Goal: Task Accomplishment & Management: Understand process/instructions

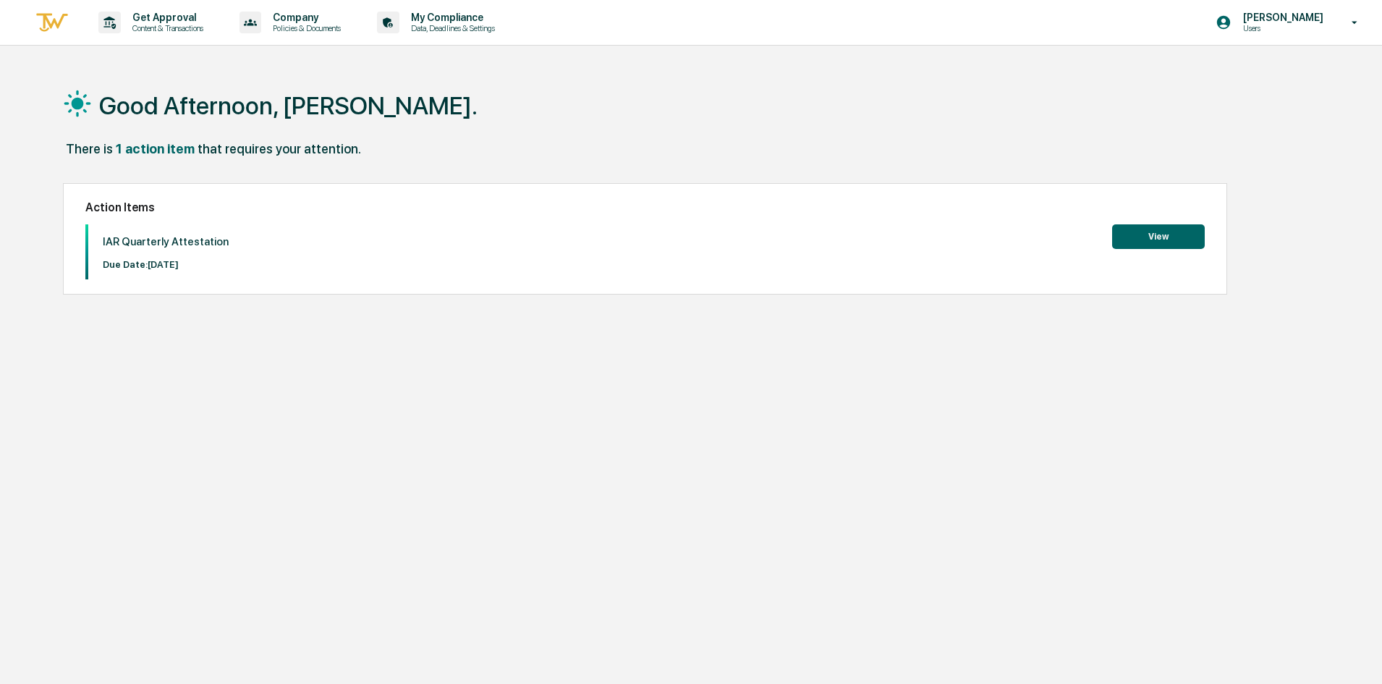
click at [1138, 235] on button "View" at bounding box center [1158, 236] width 93 height 25
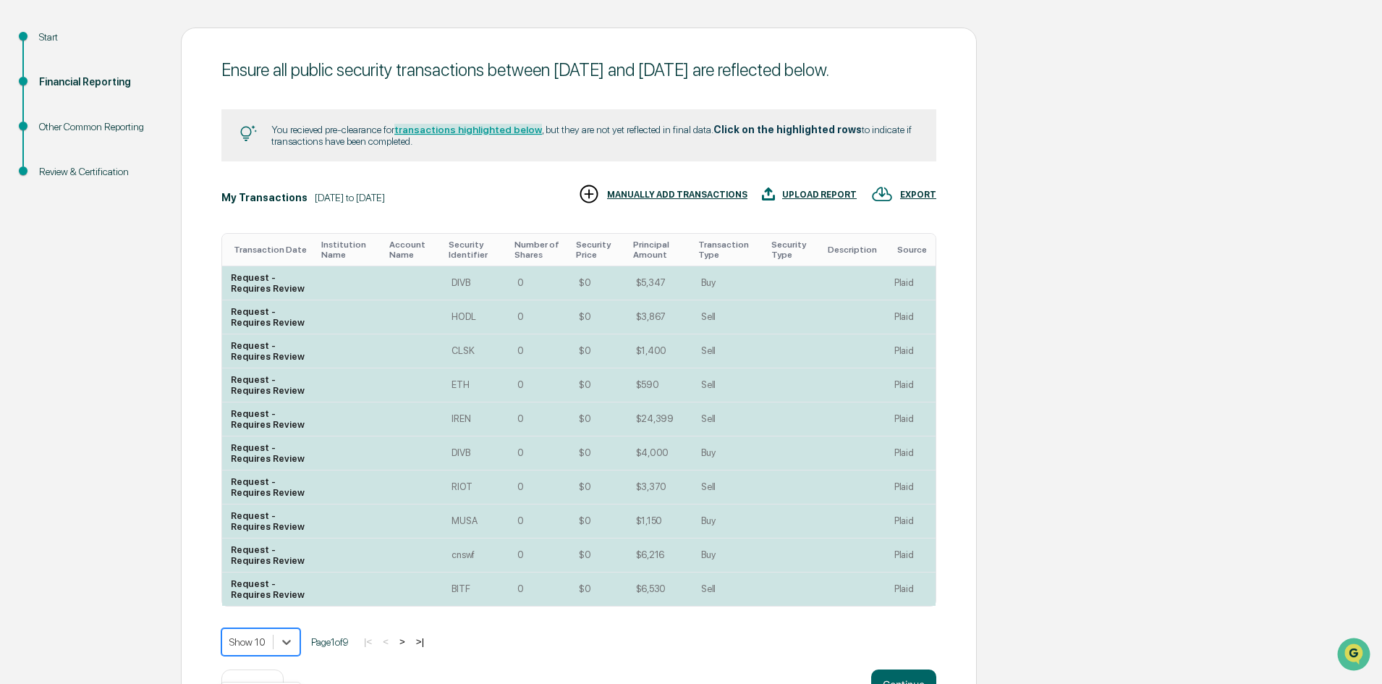
scroll to position [265, 0]
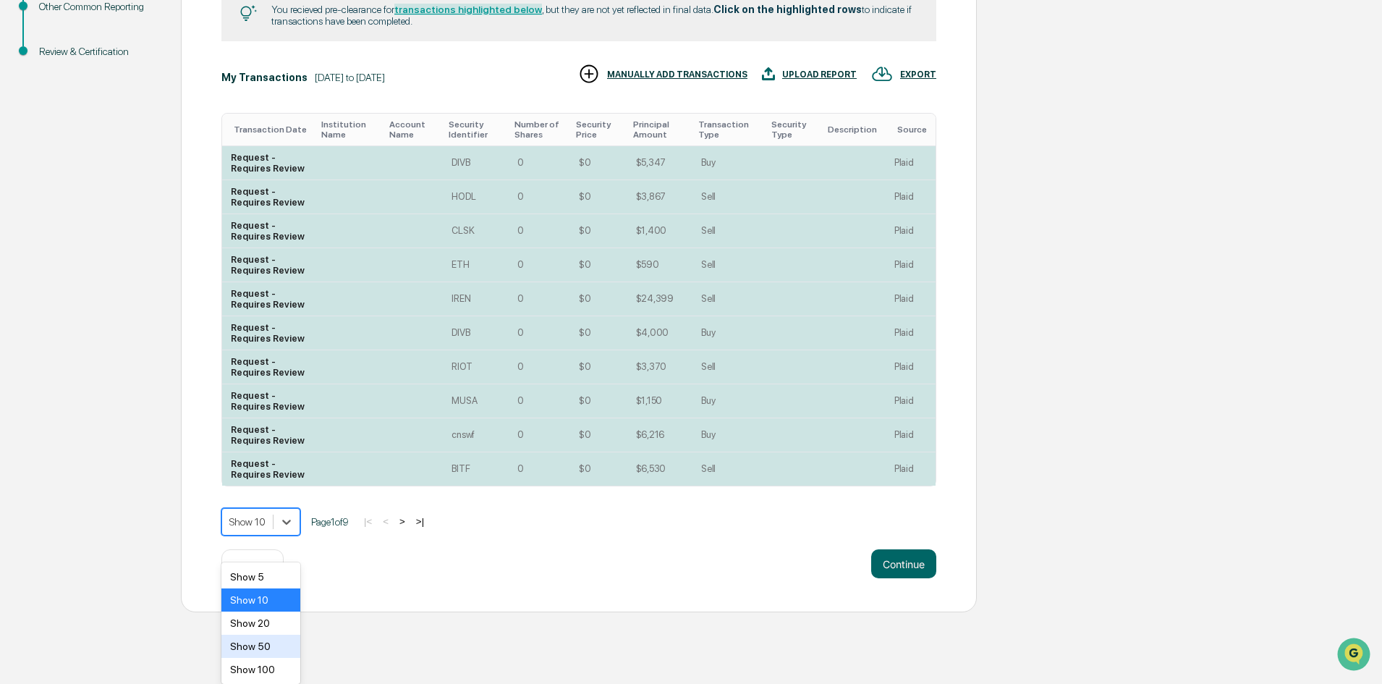
click at [256, 612] on body "Get Approval Content & Transactions Company Policies & Documents My Compliance …" at bounding box center [691, 173] width 1382 height 877
click at [266, 671] on div "Show 100" at bounding box center [260, 669] width 79 height 23
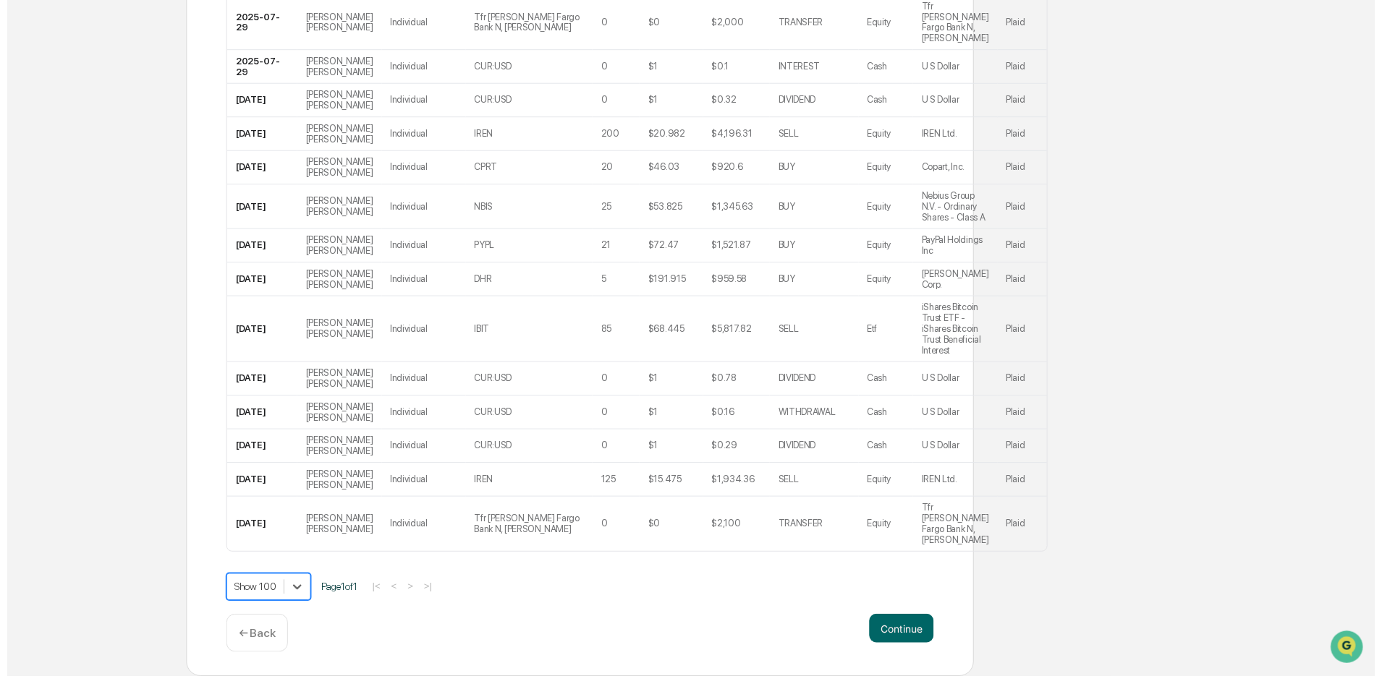
scroll to position [3444, 0]
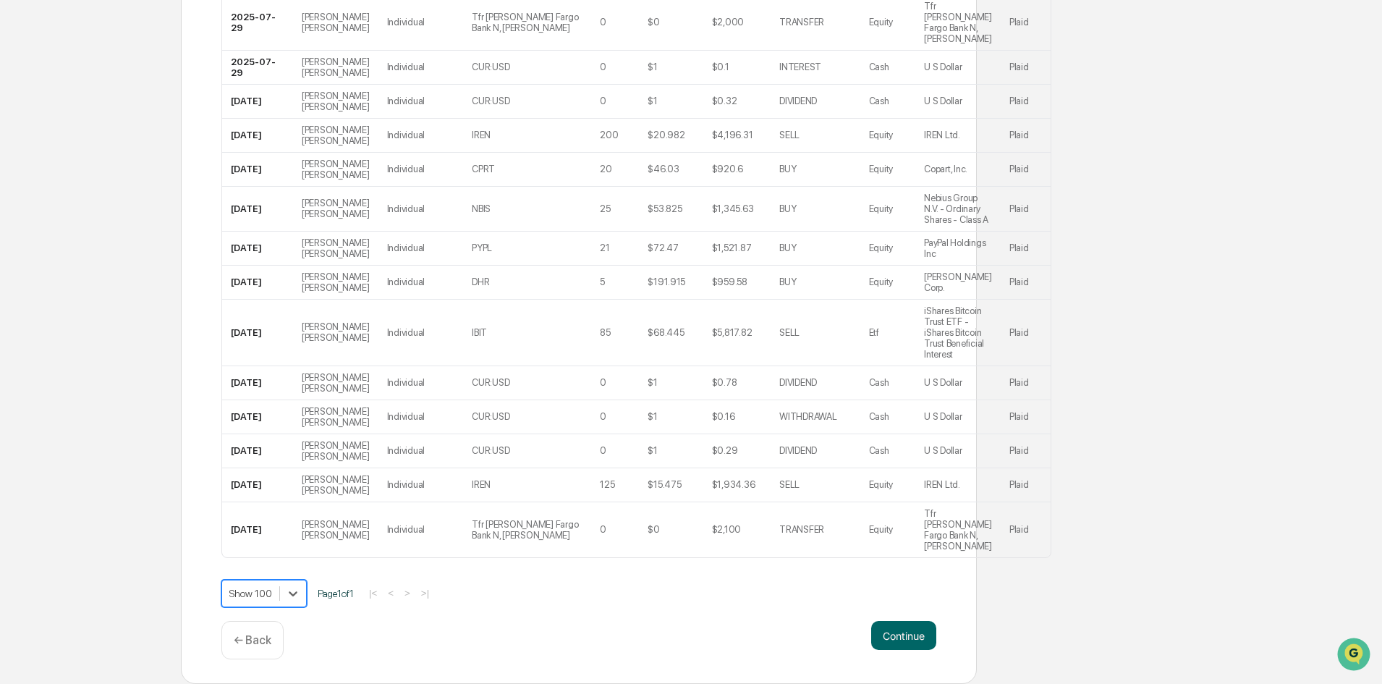
click at [899, 633] on button "Continue" at bounding box center [903, 635] width 65 height 29
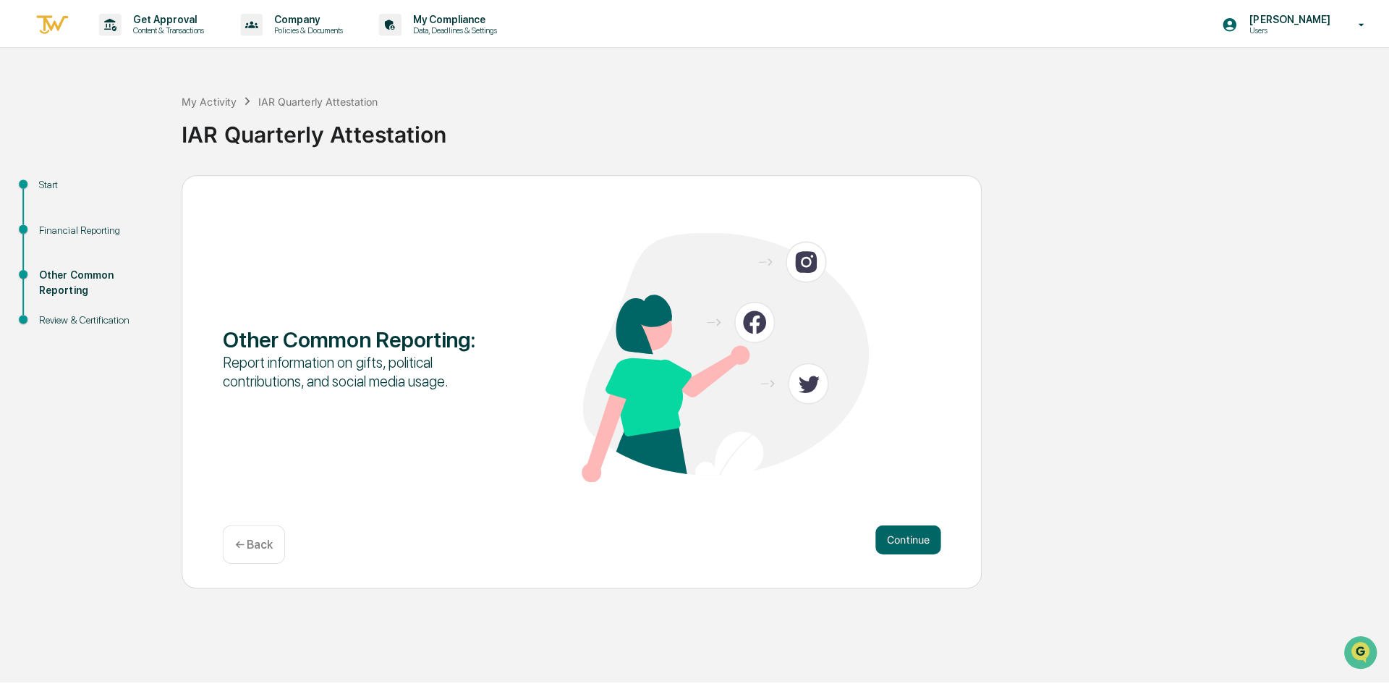
scroll to position [0, 0]
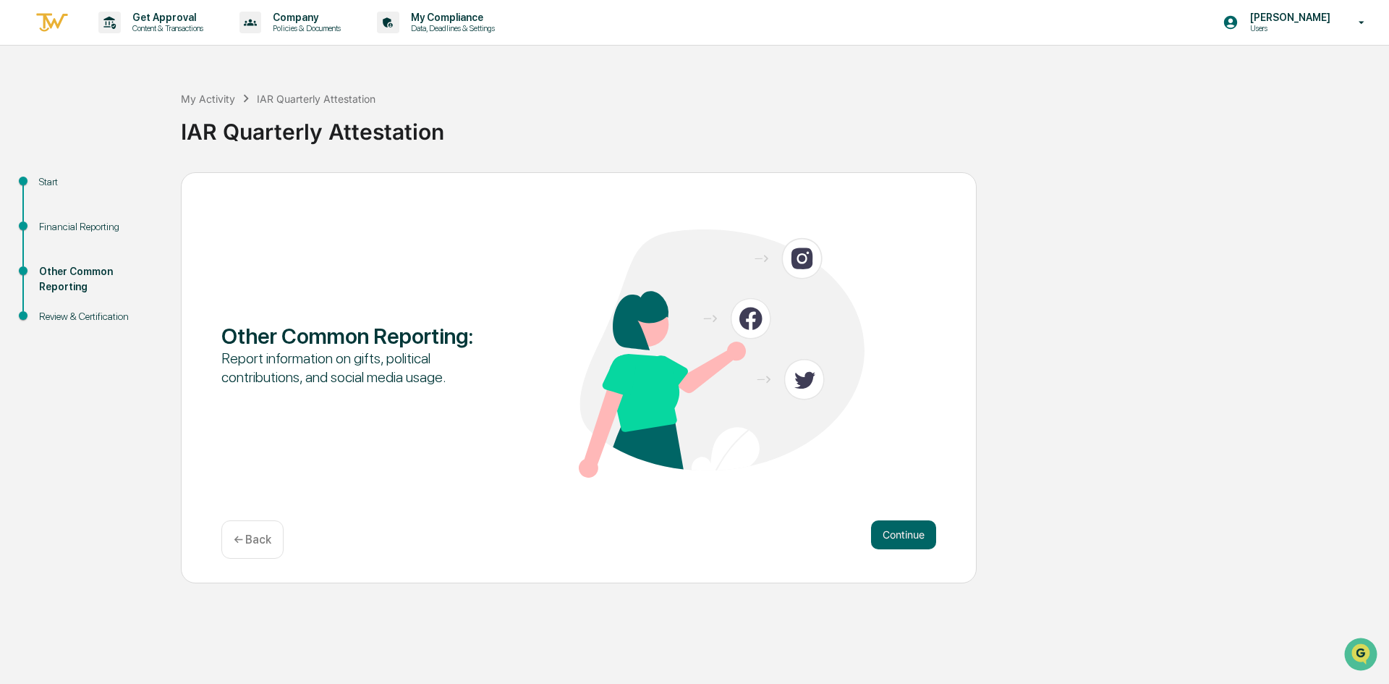
click at [919, 542] on button "Continue" at bounding box center [903, 534] width 65 height 29
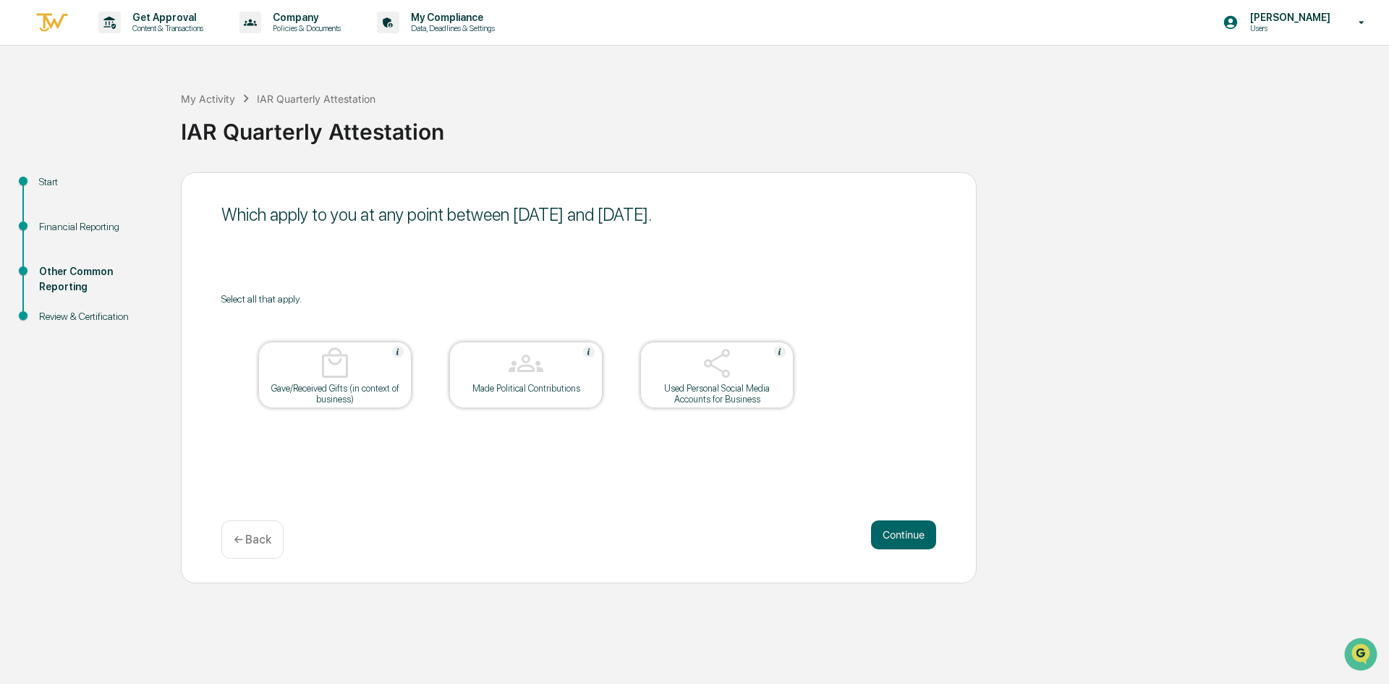
click at [905, 534] on button "Continue" at bounding box center [903, 534] width 65 height 29
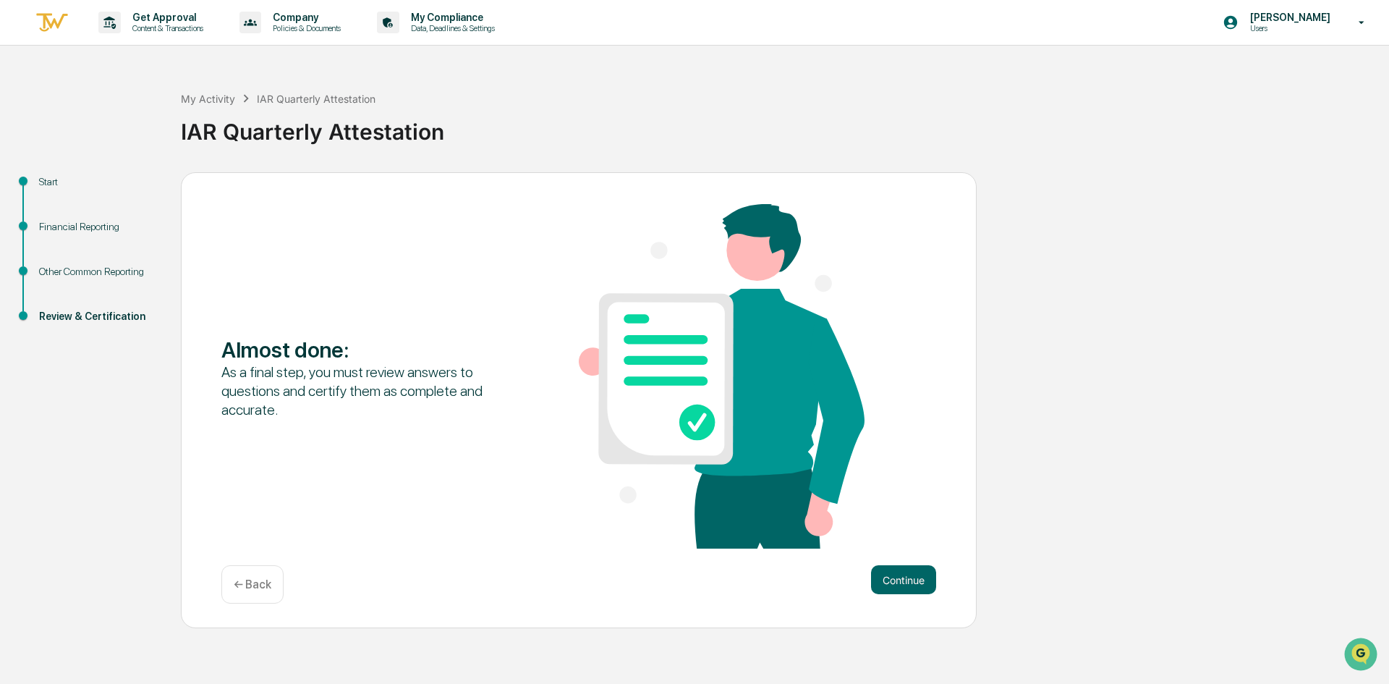
click at [906, 579] on button "Continue" at bounding box center [903, 579] width 65 height 29
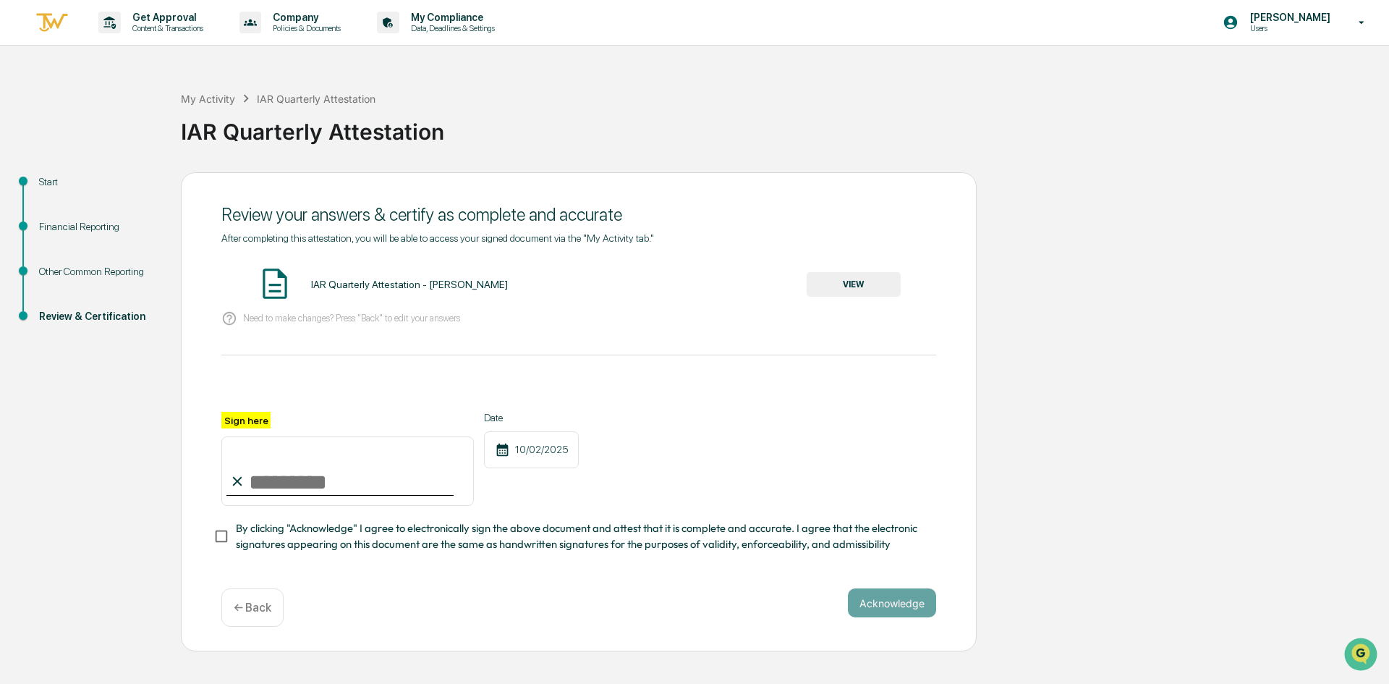
click at [276, 471] on input "Sign here" at bounding box center [347, 470] width 252 height 69
type input "**********"
click at [895, 603] on button "Acknowledge" at bounding box center [892, 602] width 88 height 29
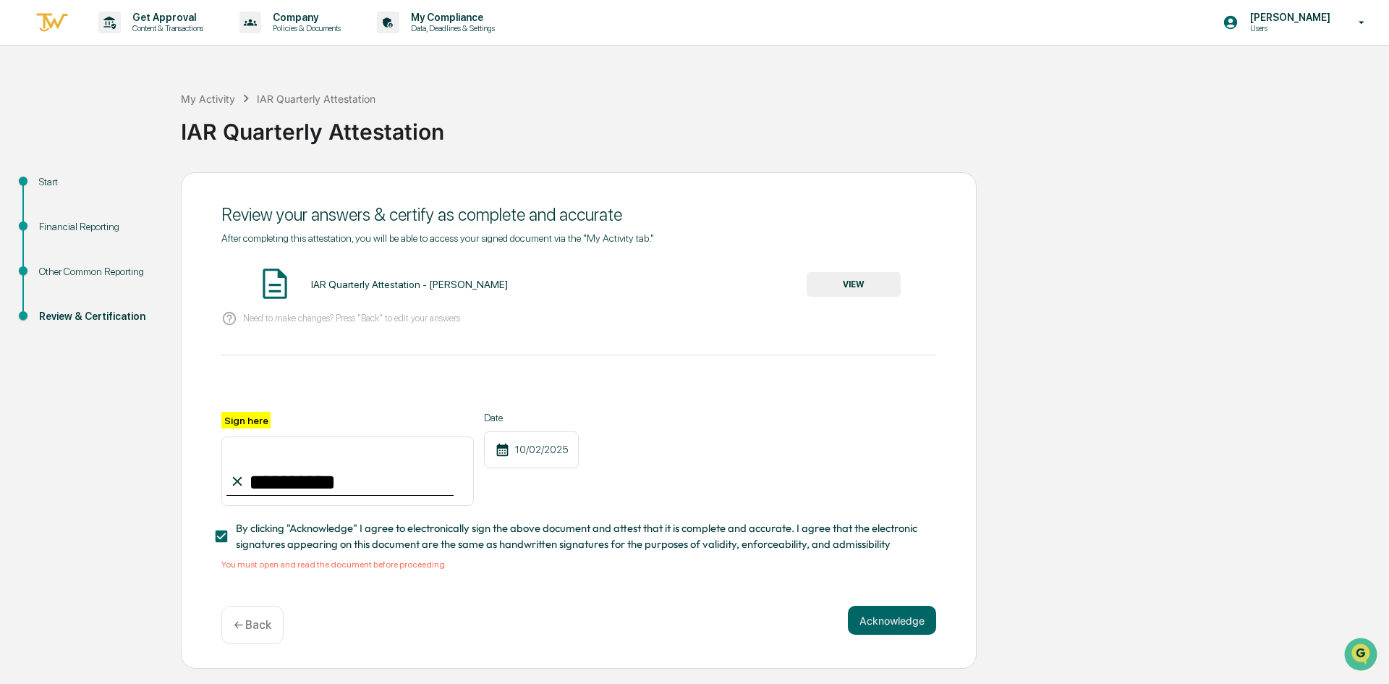
click at [884, 286] on button "VIEW" at bounding box center [854, 284] width 94 height 25
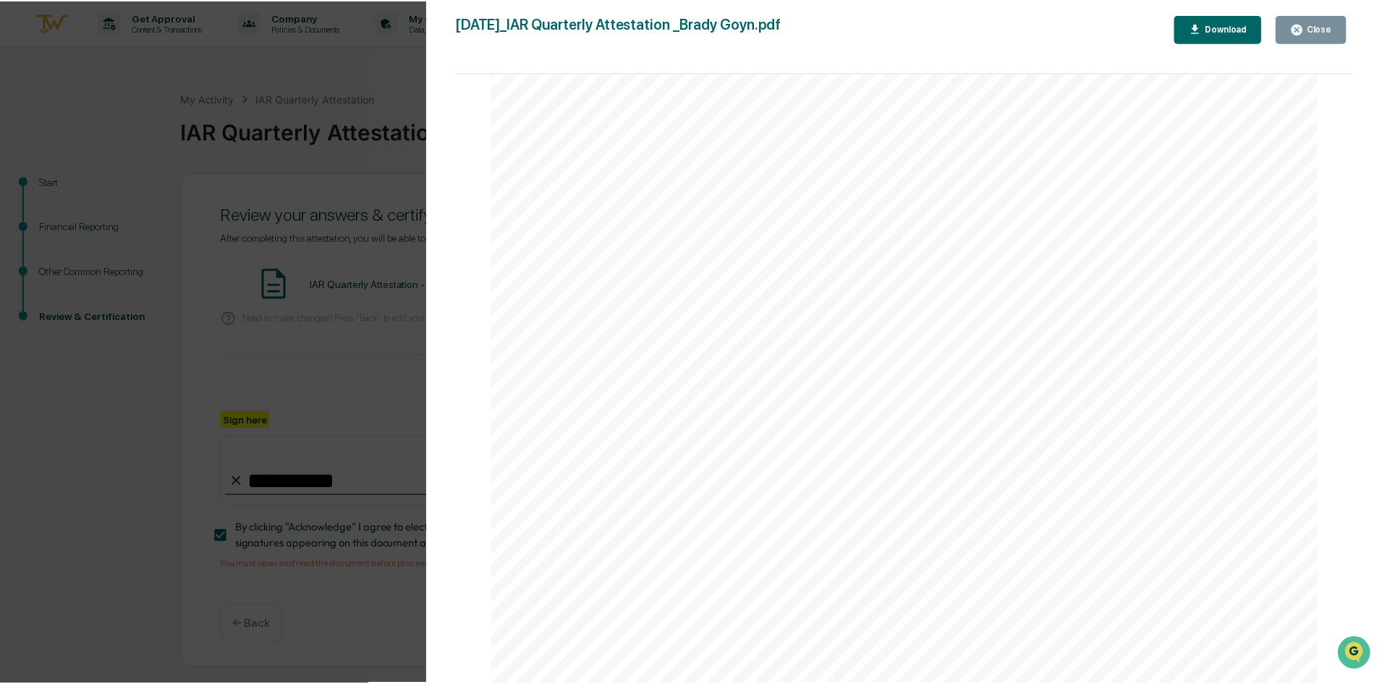
scroll to position [6706, 0]
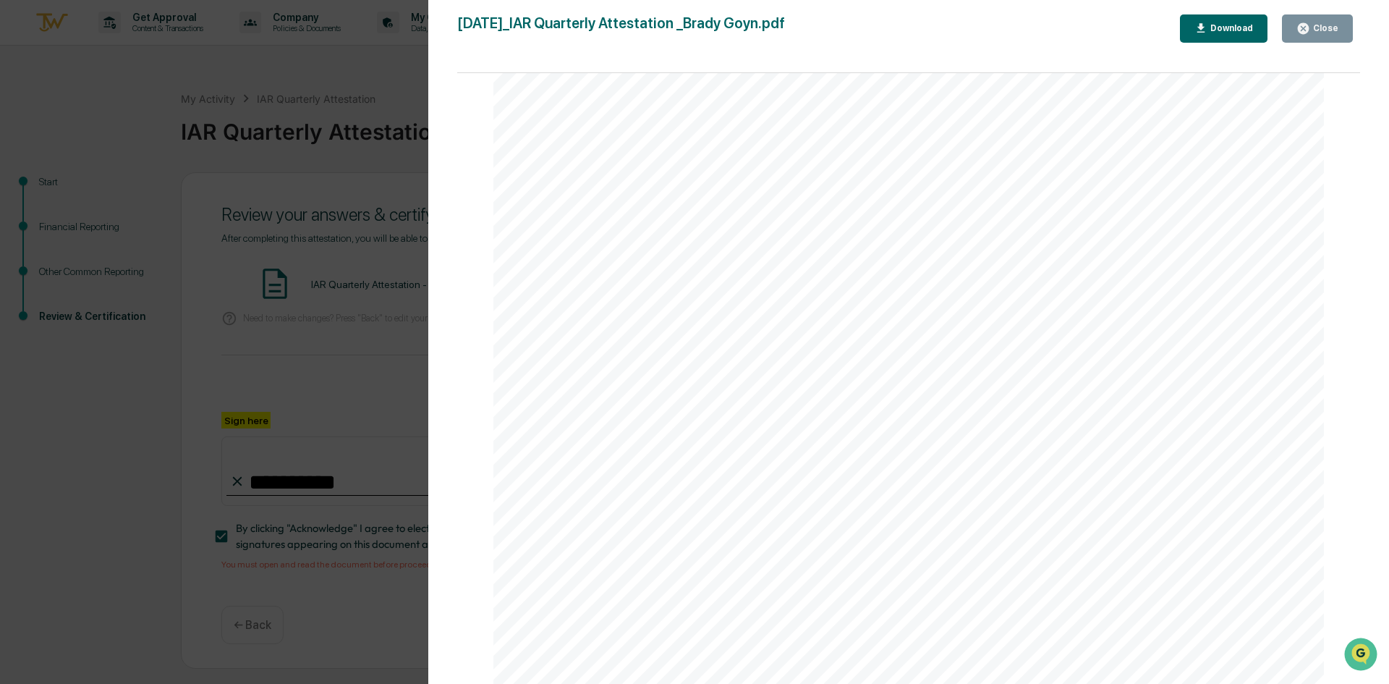
click at [1339, 28] on button "Close" at bounding box center [1317, 28] width 71 height 28
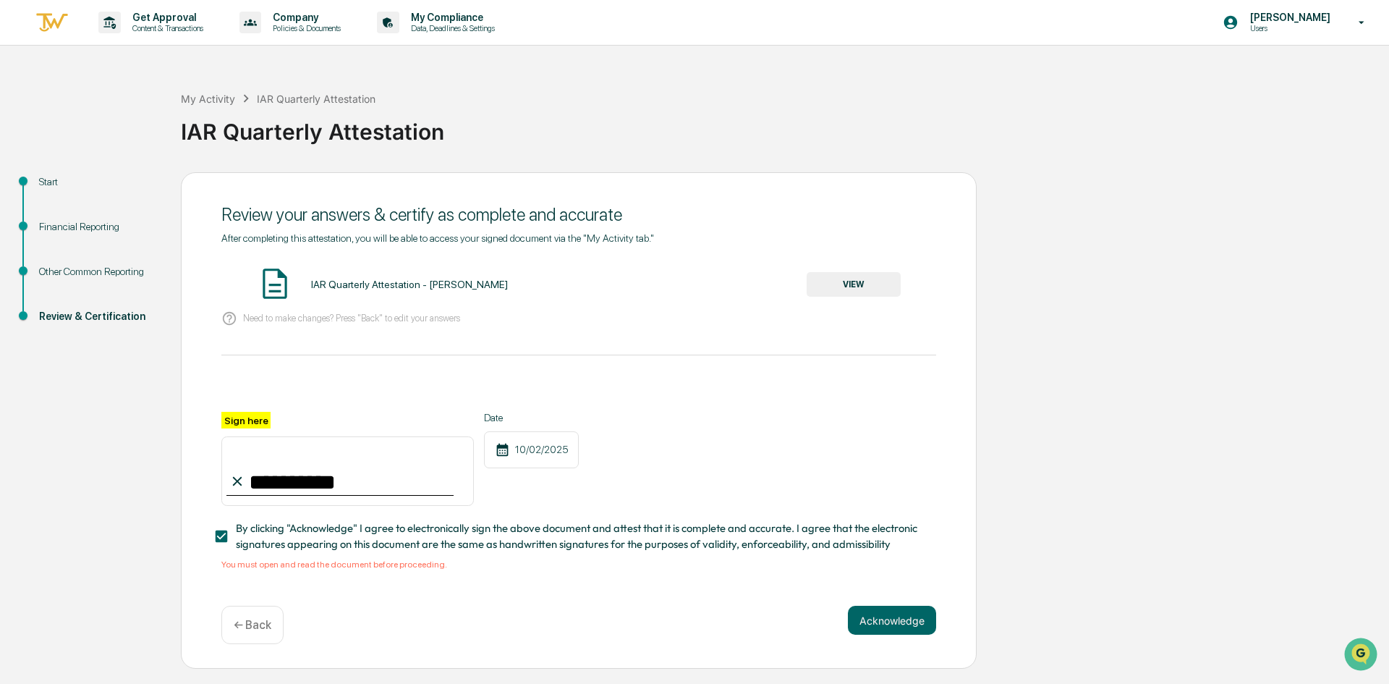
click at [886, 621] on button "Acknowledge" at bounding box center [892, 620] width 88 height 29
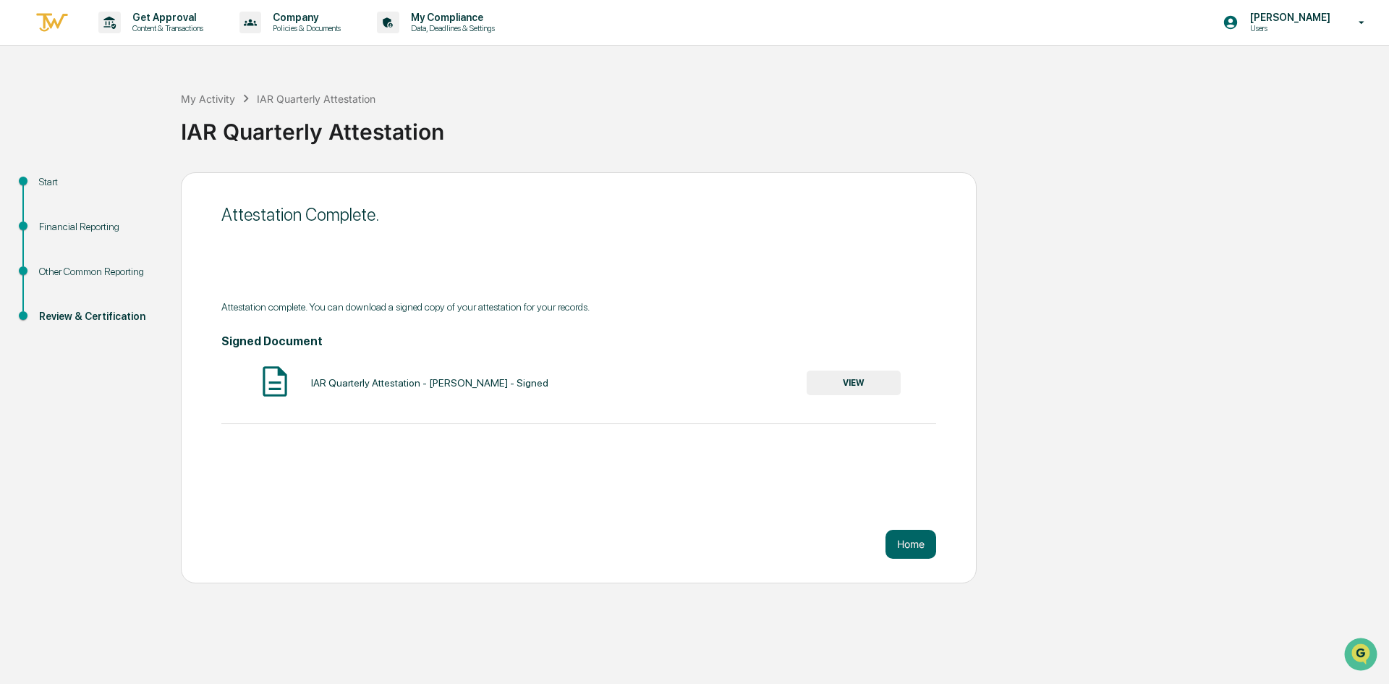
click at [898, 548] on button "Home" at bounding box center [910, 544] width 51 height 29
